Goal: Task Accomplishment & Management: Manage account settings

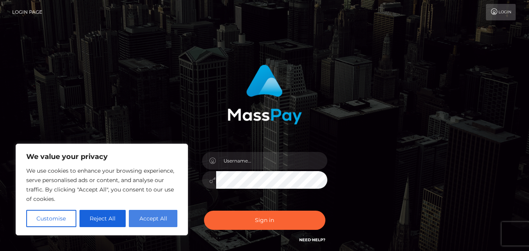
click at [153, 216] on button "Accept All" at bounding box center [153, 218] width 49 height 17
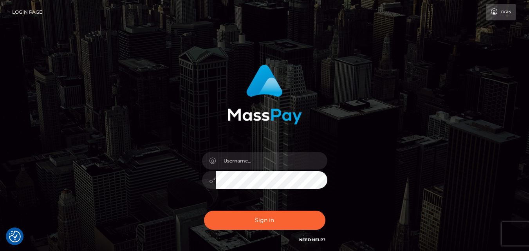
checkbox input "true"
click at [259, 160] on input "text" at bounding box center [271, 161] width 111 height 18
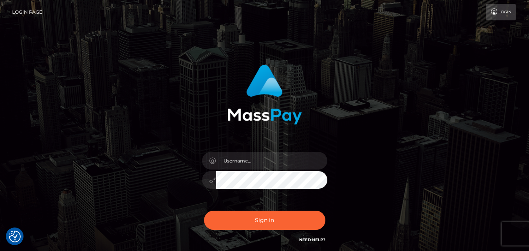
click at [315, 127] on div "Sign in" at bounding box center [265, 155] width 206 height 192
click at [271, 161] on input "text" at bounding box center [271, 161] width 111 height 18
type input "[EMAIL_ADDRESS][DOMAIN_NAME]"
click at [204, 211] on button "Sign in" at bounding box center [264, 220] width 121 height 19
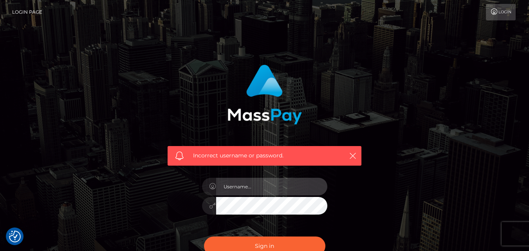
click at [233, 184] on input "text" at bounding box center [271, 187] width 111 height 18
type input "[EMAIL_ADDRESS][DOMAIN_NAME]"
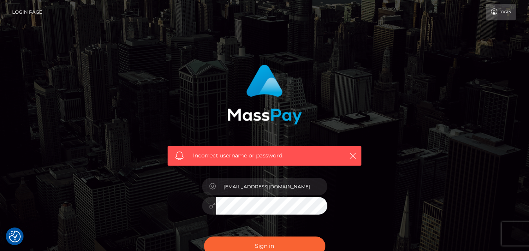
click at [204, 237] on button "Sign in" at bounding box center [264, 246] width 121 height 19
checkbox input "true"
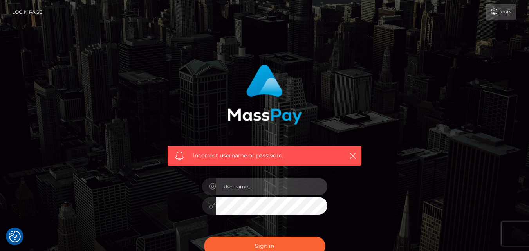
click at [241, 188] on input "text" at bounding box center [271, 187] width 111 height 18
type input "[EMAIL_ADDRESS][DOMAIN_NAME]"
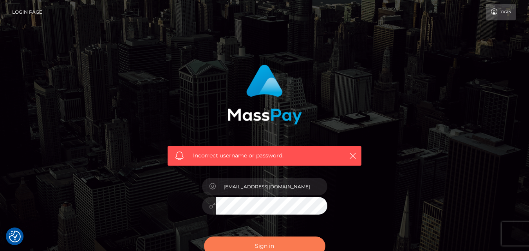
click at [224, 241] on button "Sign in" at bounding box center [264, 246] width 121 height 19
